Goal: Navigation & Orientation: Find specific page/section

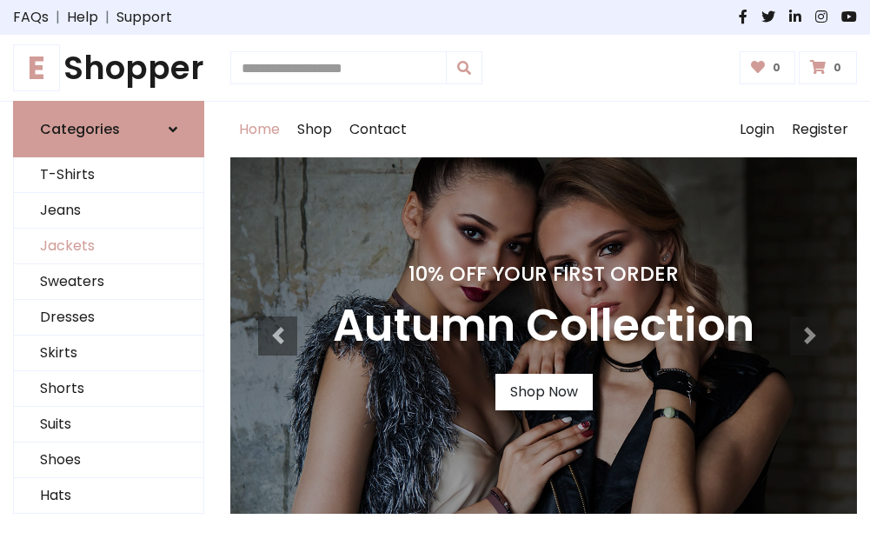
click at [109, 247] on link "Jackets" at bounding box center [108, 246] width 189 height 36
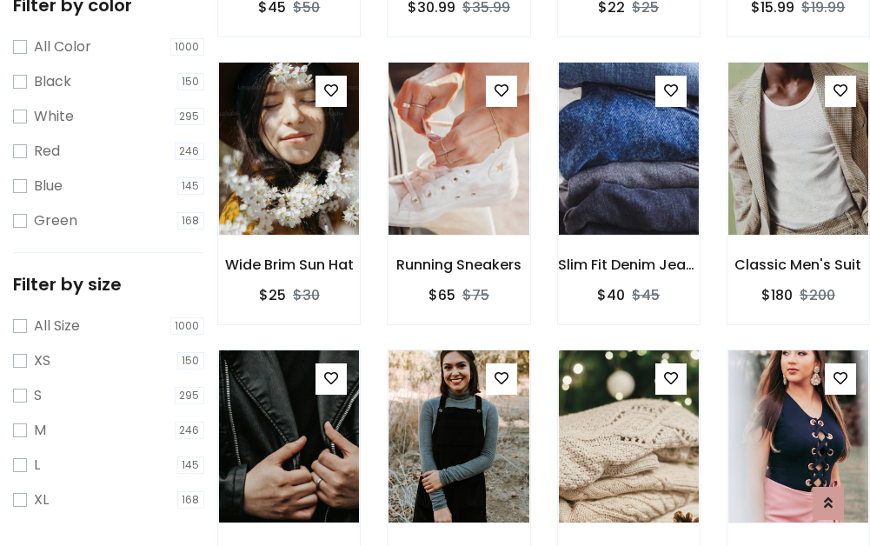
scroll to position [698, 0]
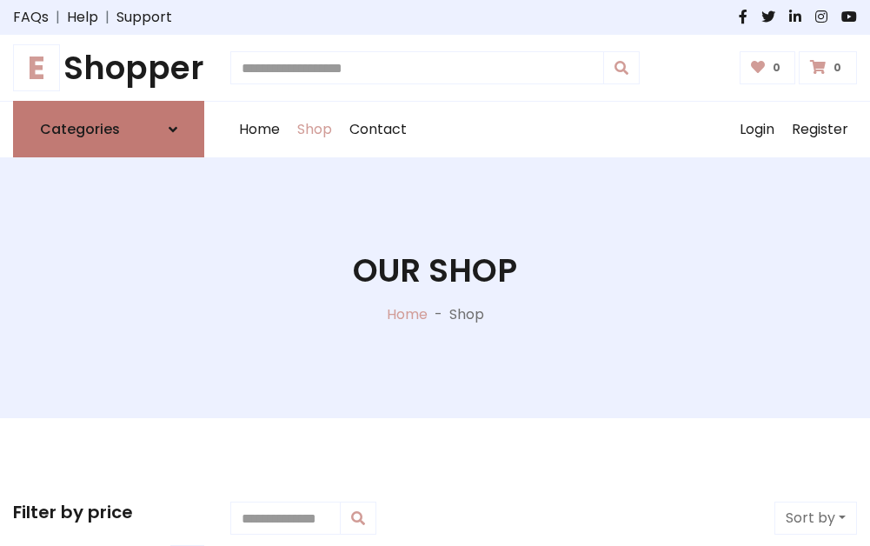
click at [109, 129] on h6 "Categories" at bounding box center [80, 129] width 80 height 17
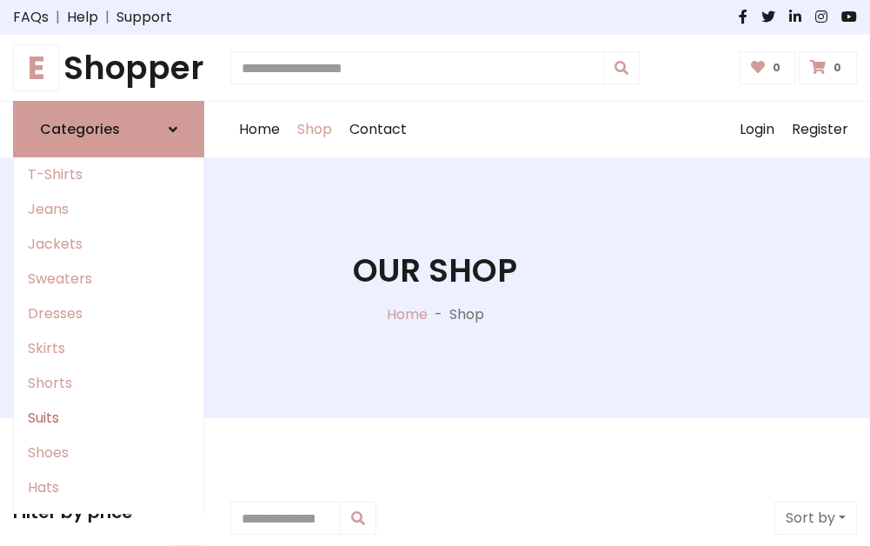
click at [109, 418] on link "Suits" at bounding box center [108, 417] width 189 height 35
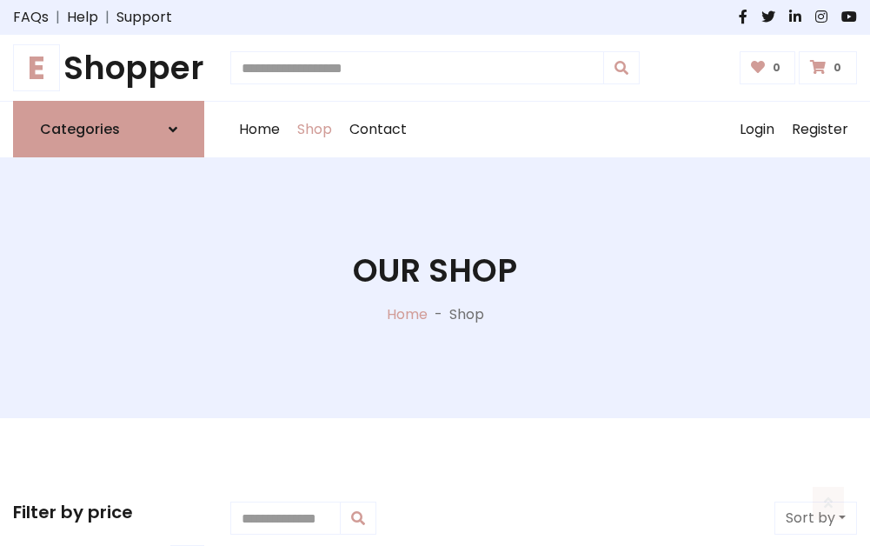
scroll to position [1255, 0]
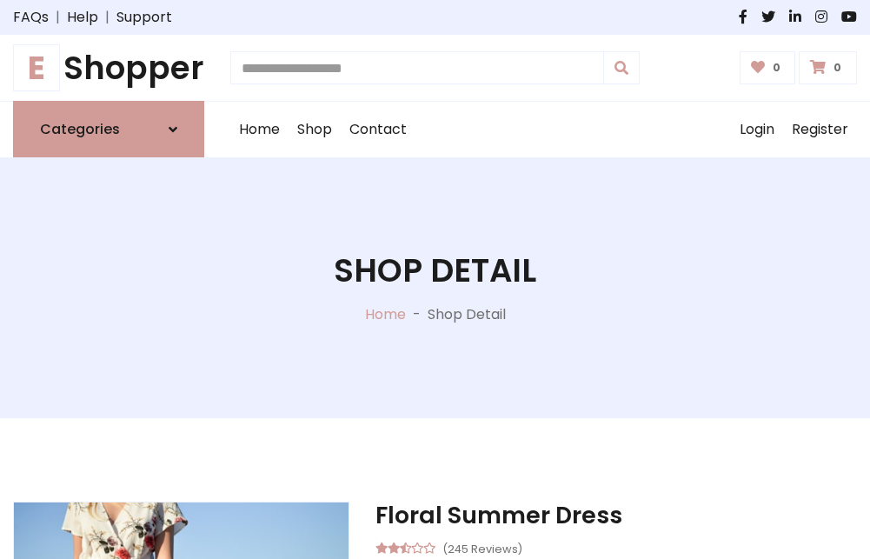
scroll to position [1624, 0]
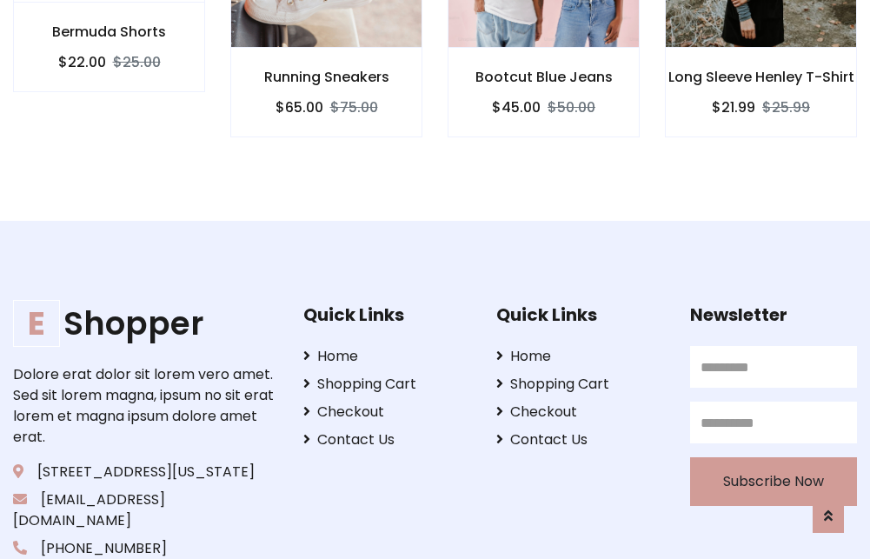
scroll to position [1622, 0]
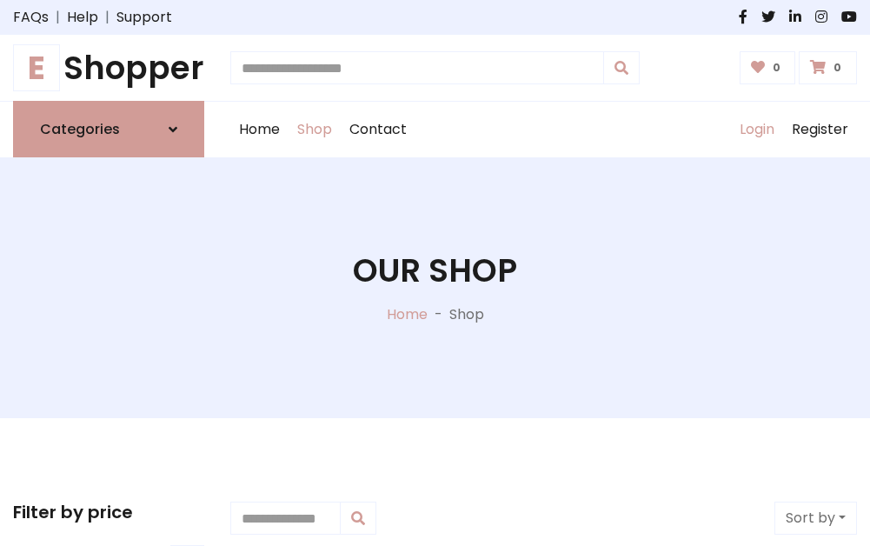
click at [756, 129] on link "Login" at bounding box center [757, 130] width 52 height 56
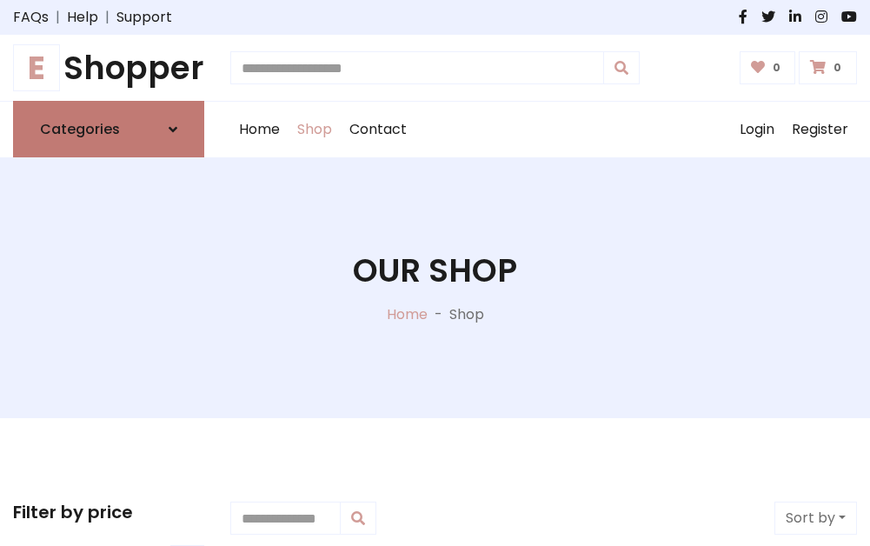
click at [173, 129] on icon at bounding box center [173, 129] width 9 height 14
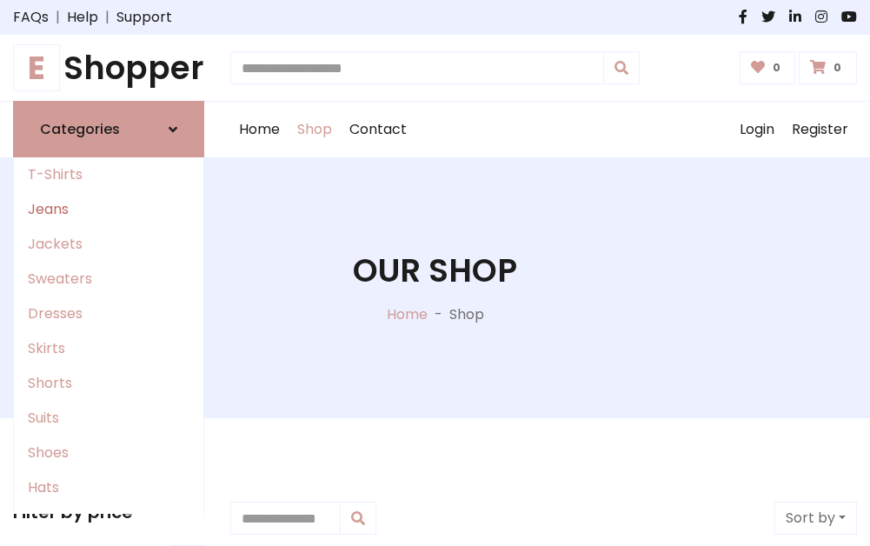
click at [109, 209] on link "Jeans" at bounding box center [108, 209] width 189 height 35
